Goal: Information Seeking & Learning: Learn about a topic

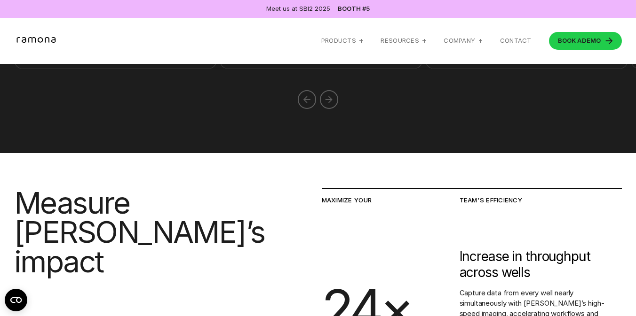
scroll to position [1468, 0]
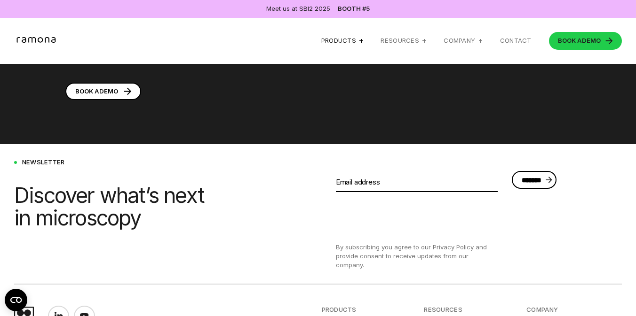
click at [352, 43] on div "Products" at bounding box center [338, 41] width 35 height 8
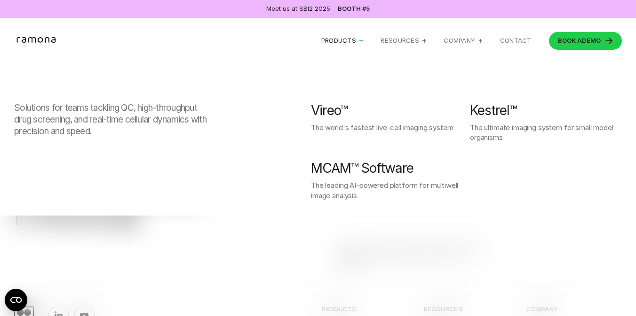
click at [329, 107] on div "Vireo™" at bounding box center [329, 111] width 37 height 16
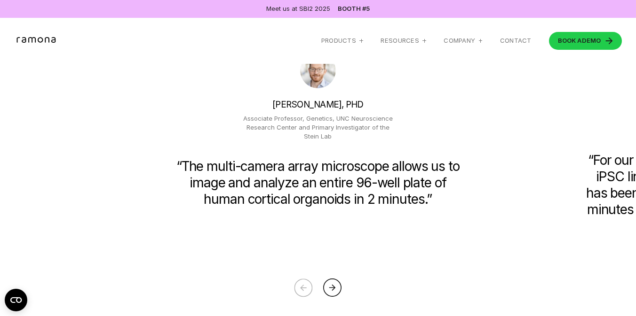
scroll to position [1606, 0]
click at [329, 290] on icon at bounding box center [332, 288] width 18 height 18
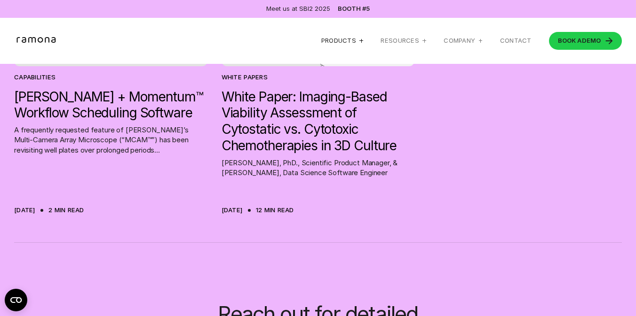
scroll to position [3608, 0]
click at [299, 9] on div "Meet us at SBI2 2025" at bounding box center [298, 8] width 64 height 9
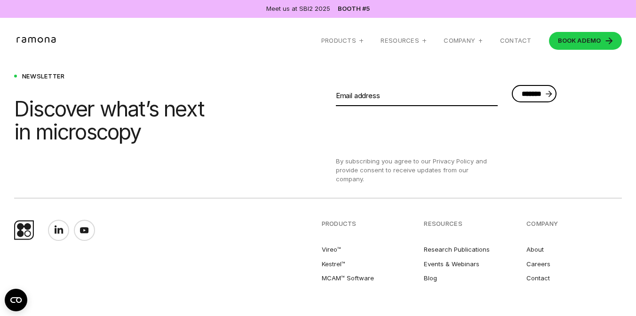
scroll to position [4271, 0]
